Goal: Task Accomplishment & Management: Manage account settings

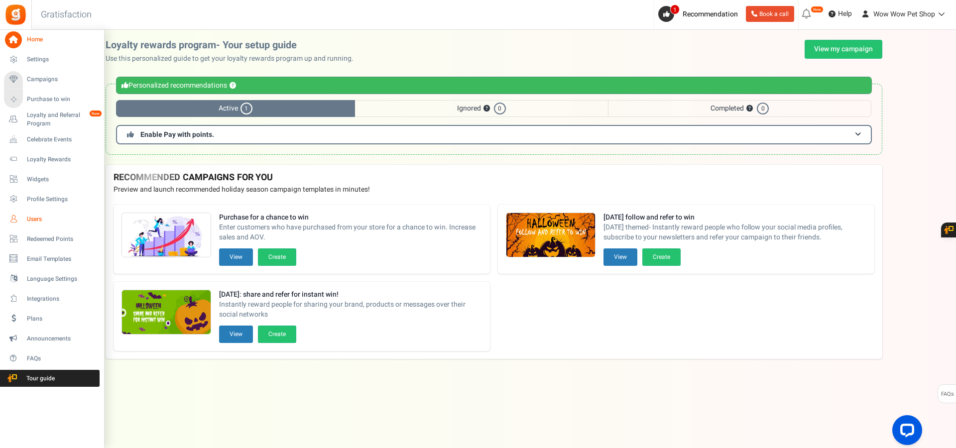
click at [42, 221] on span "Users" at bounding box center [62, 219] width 70 height 8
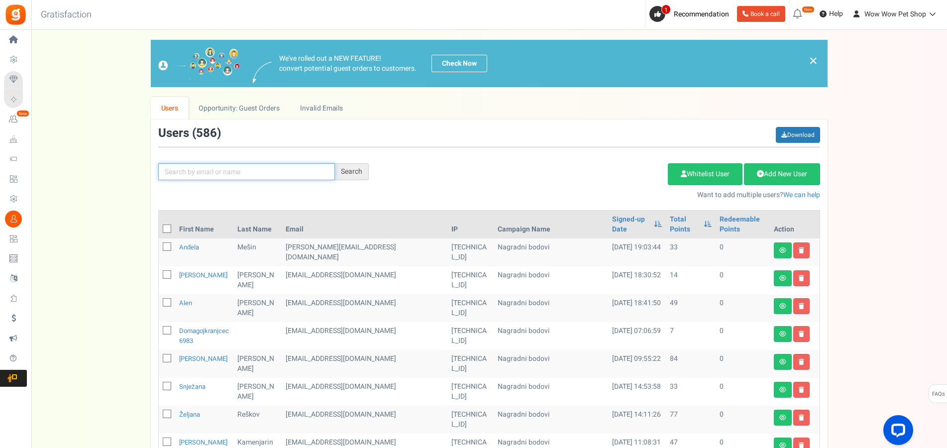
click at [217, 170] on input "text" at bounding box center [246, 171] width 177 height 17
type input "[PERSON_NAME]"
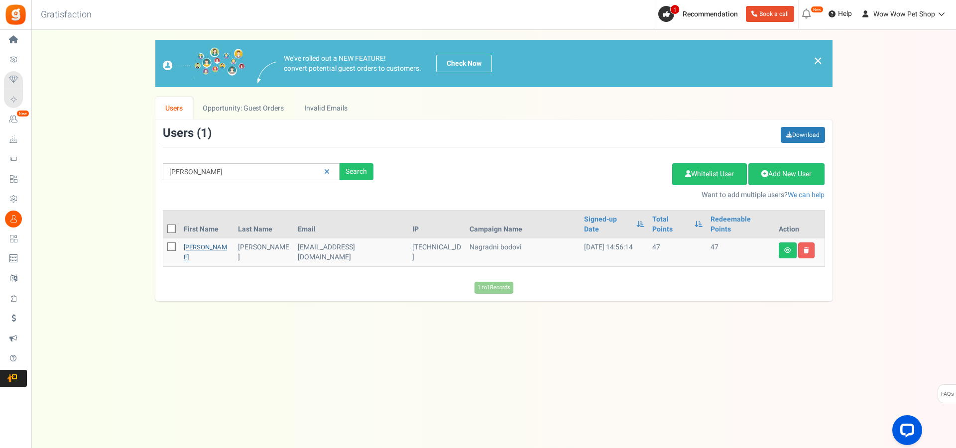
click at [198, 242] on link "[PERSON_NAME]" at bounding box center [205, 251] width 43 height 19
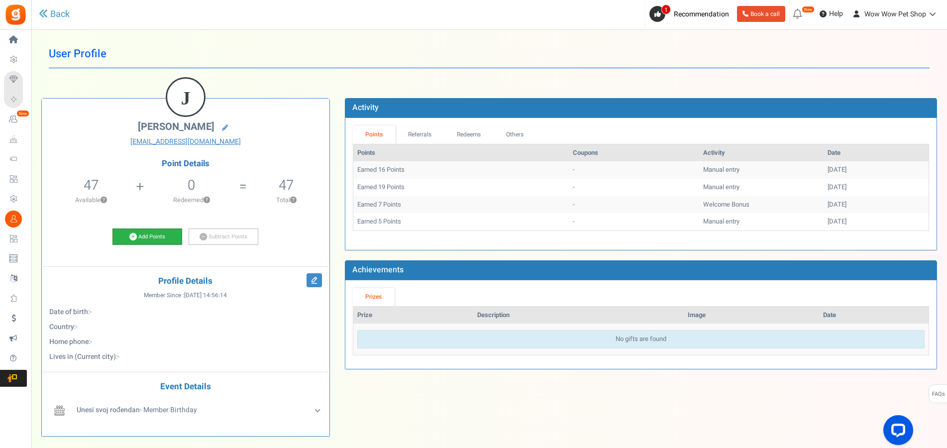
click at [154, 237] on link "Add Points" at bounding box center [147, 236] width 70 height 17
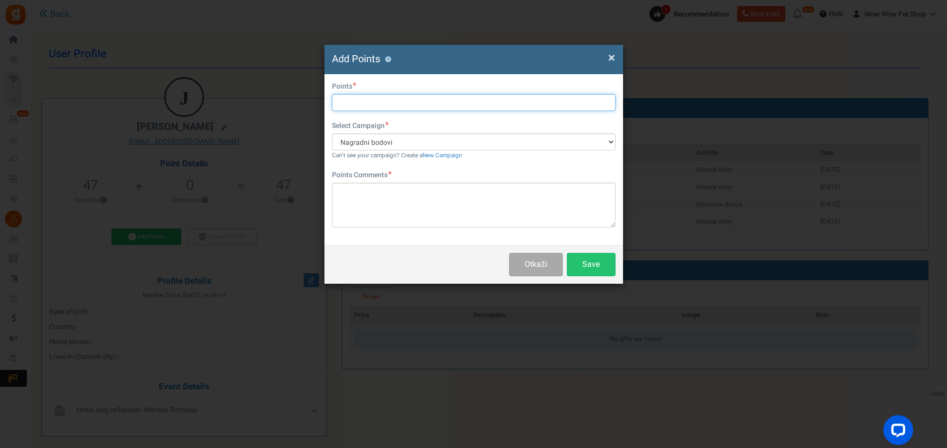
click at [378, 105] on input "text" at bounding box center [474, 102] width 284 height 17
type input "7"
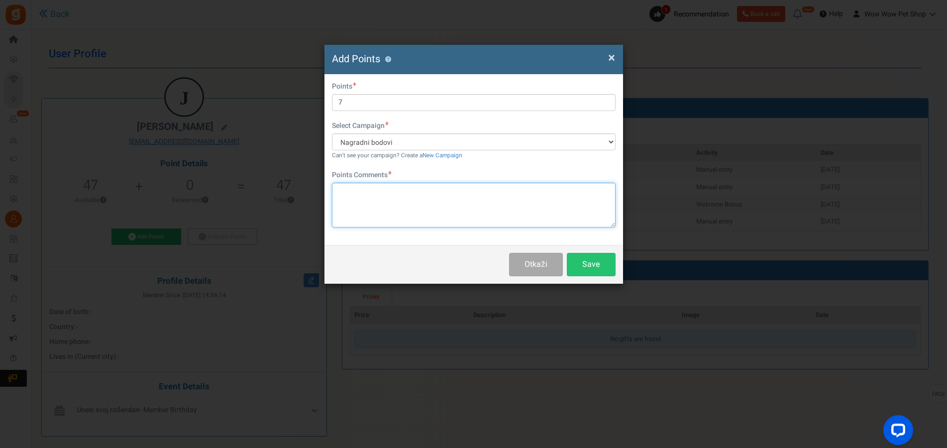
click at [410, 210] on textarea at bounding box center [474, 205] width 284 height 45
paste textarea "1479"
type textarea "Račun br. 1479"
click at [596, 252] on div "Otkaži Save" at bounding box center [474, 264] width 299 height 39
click at [592, 267] on button "Save" at bounding box center [591, 264] width 49 height 23
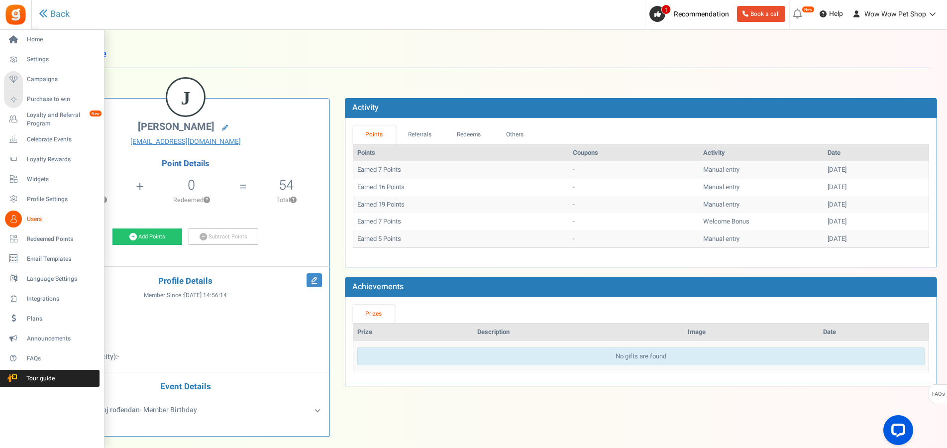
click at [10, 217] on icon at bounding box center [13, 219] width 17 height 17
